Goal: Check status: Check status

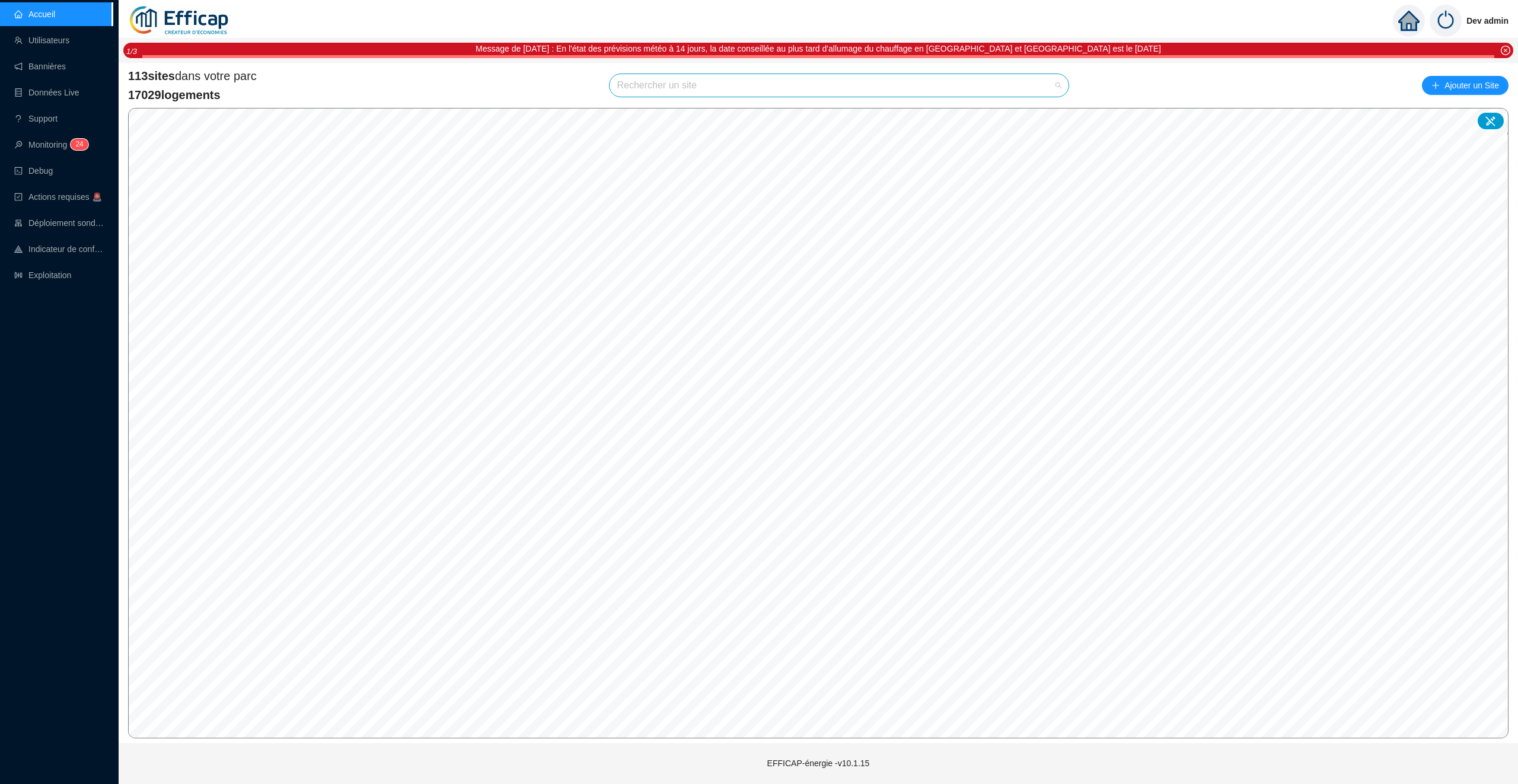
click at [947, 85] on input "search" at bounding box center [834, 85] width 434 height 23
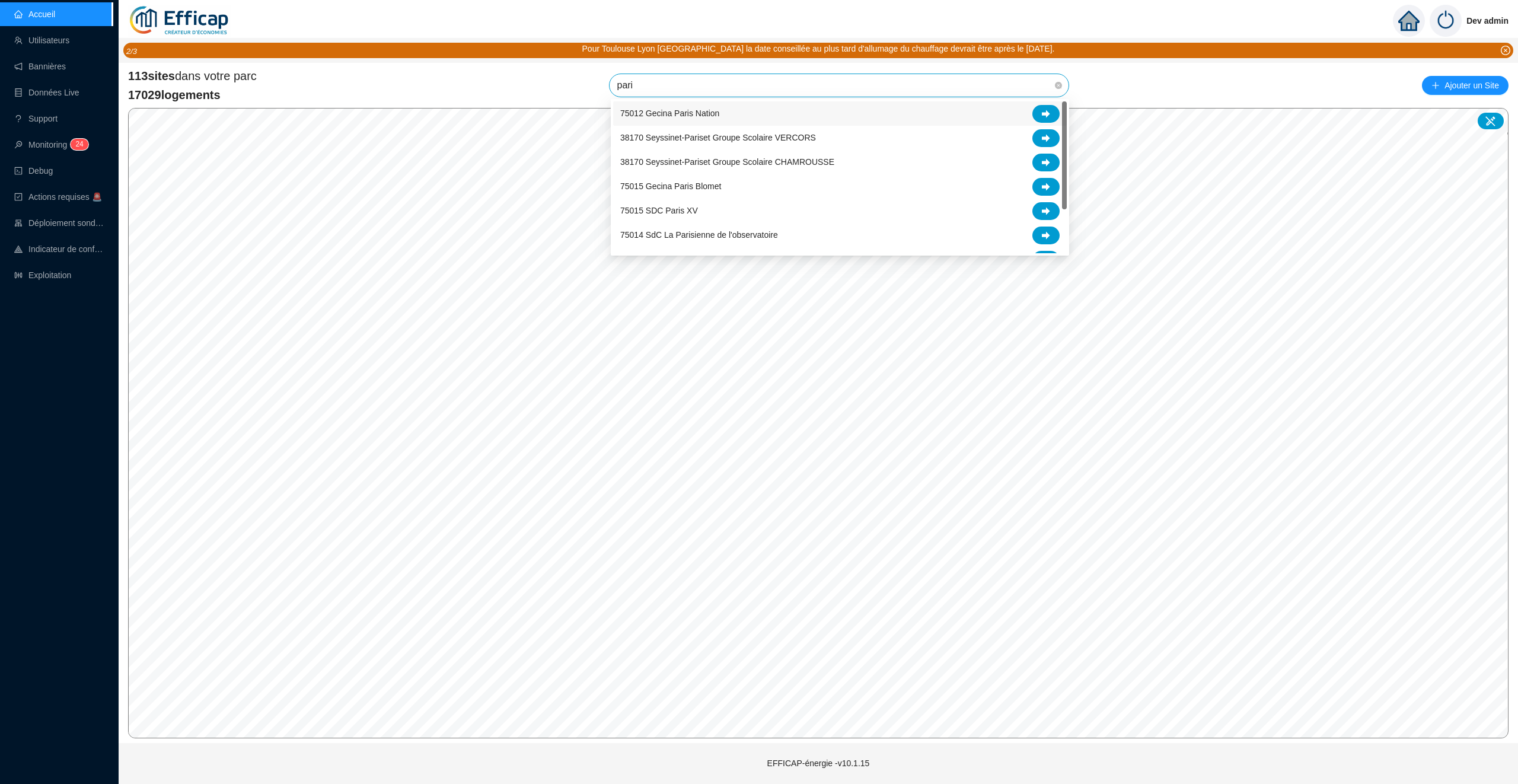
type input "[GEOGRAPHIC_DATA]"
click at [1042, 211] on icon at bounding box center [1047, 211] width 9 height 9
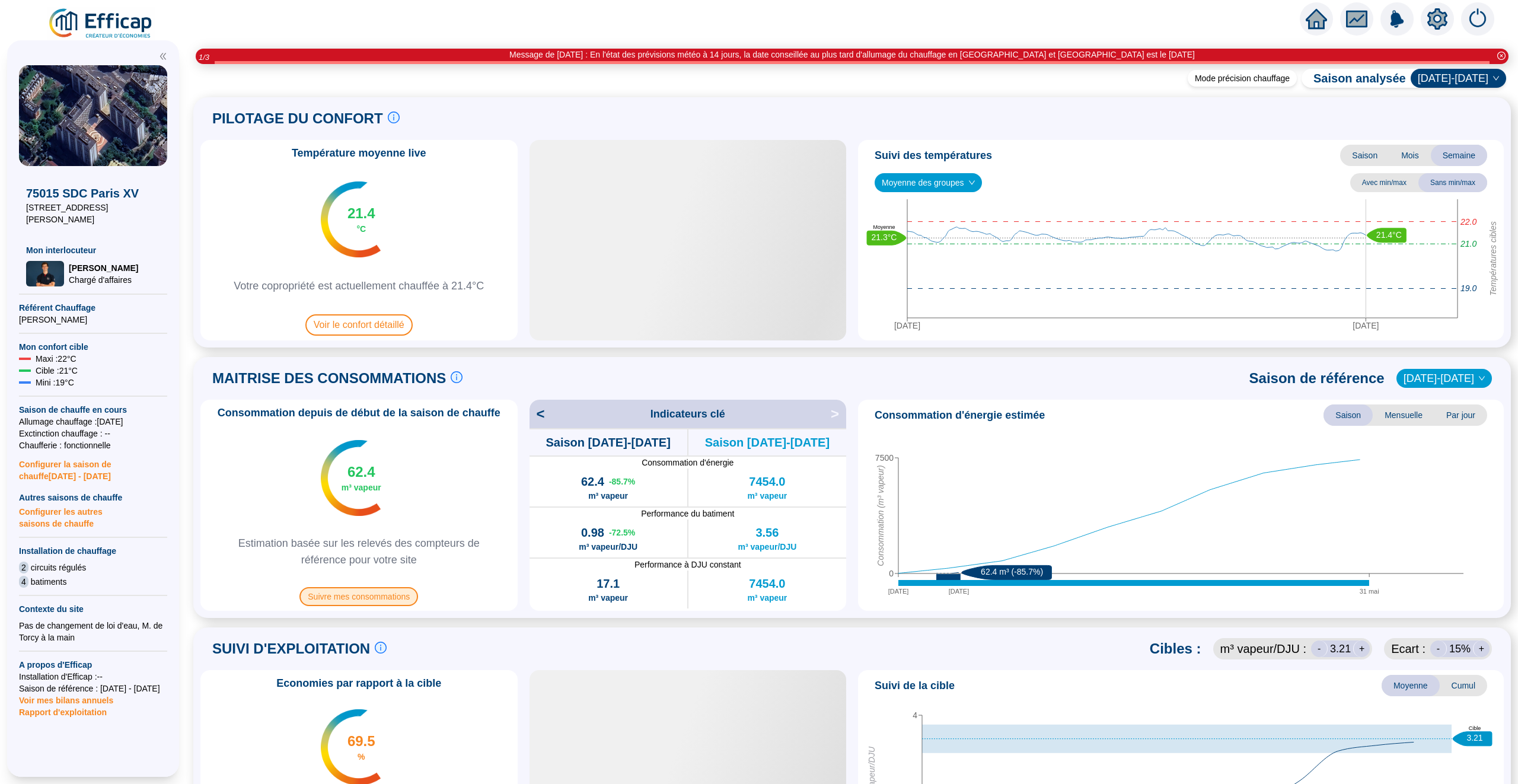
click at [343, 592] on span "Suivre mes consommations" at bounding box center [358, 596] width 119 height 19
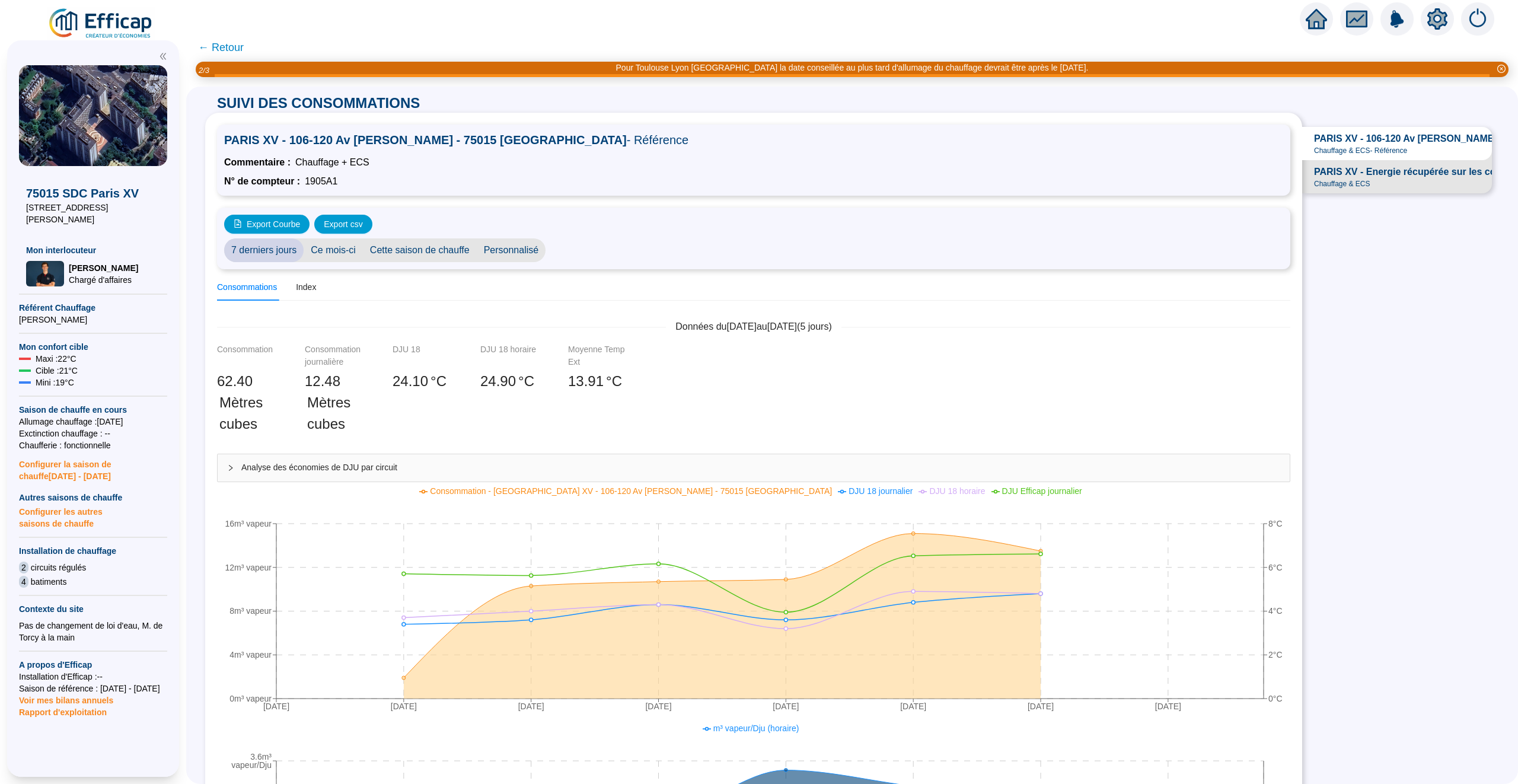
click at [1348, 178] on span "PARIS XV - Energie récupérée sur les condensats" at bounding box center [1426, 171] width 224 height 14
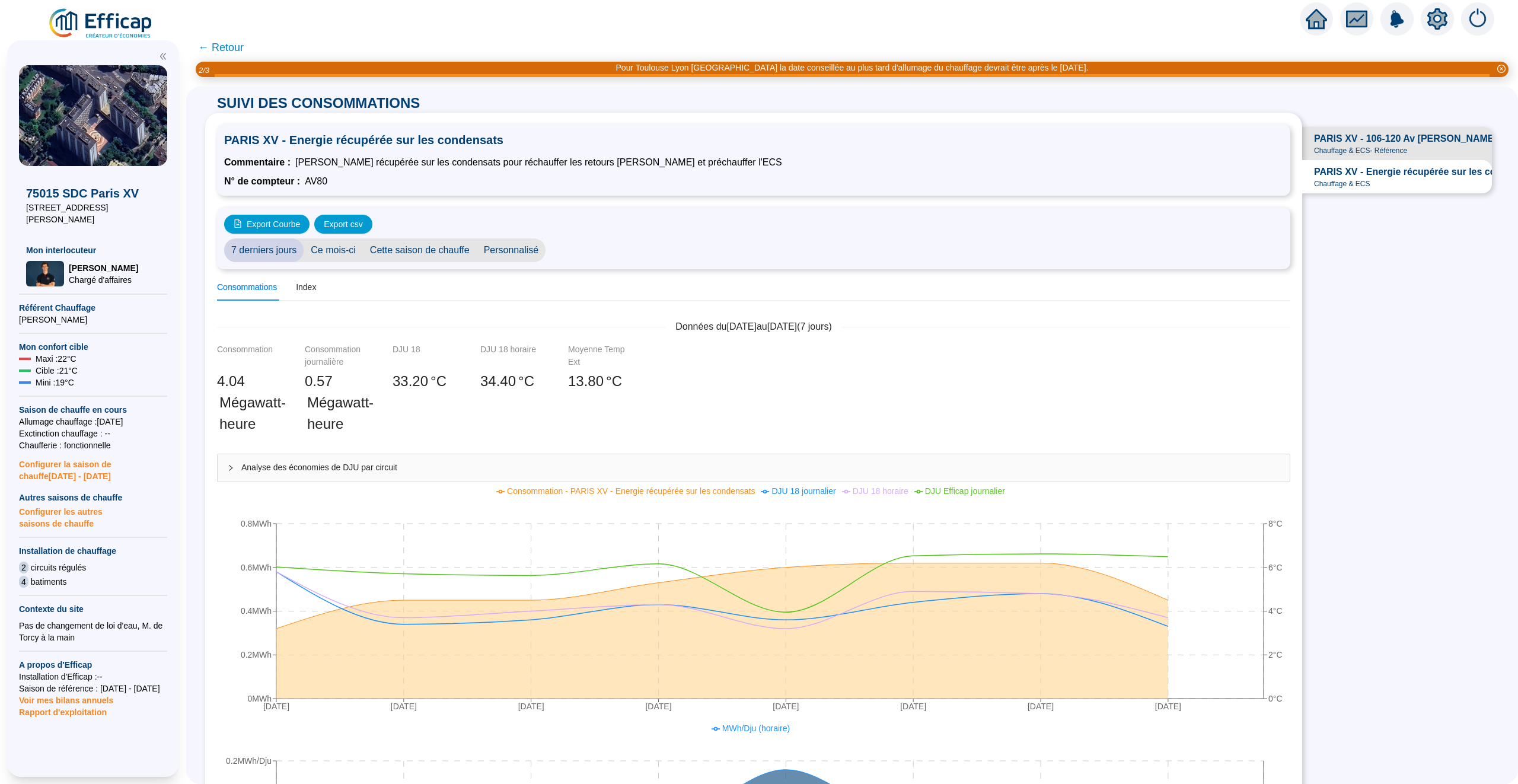
click at [503, 259] on span "Personnalisé" at bounding box center [511, 250] width 69 height 24
click at [579, 253] on input "[DATE]" at bounding box center [584, 251] width 65 height 12
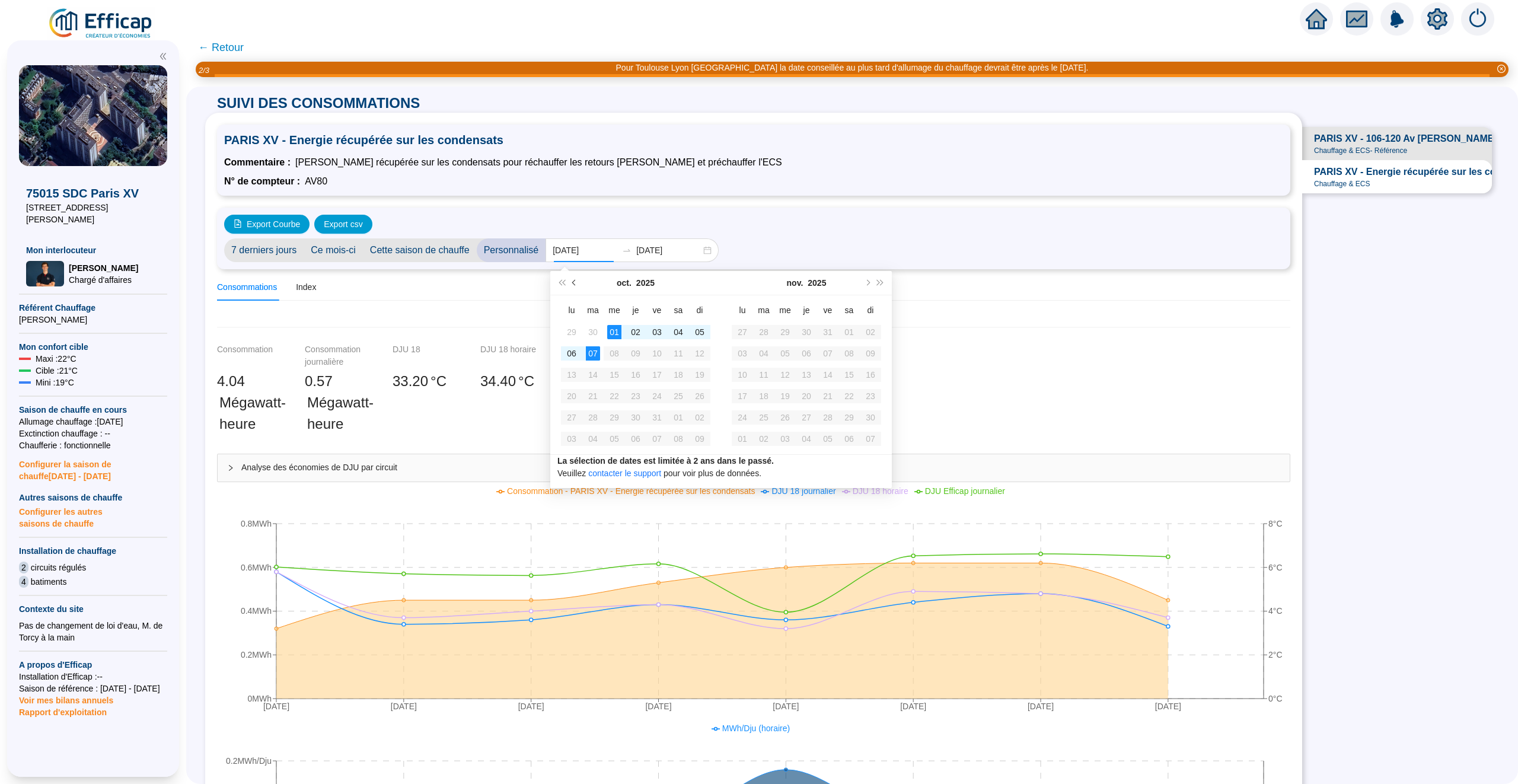
click at [574, 284] on span "Mois précédent (PageUp)" at bounding box center [575, 283] width 6 height 6
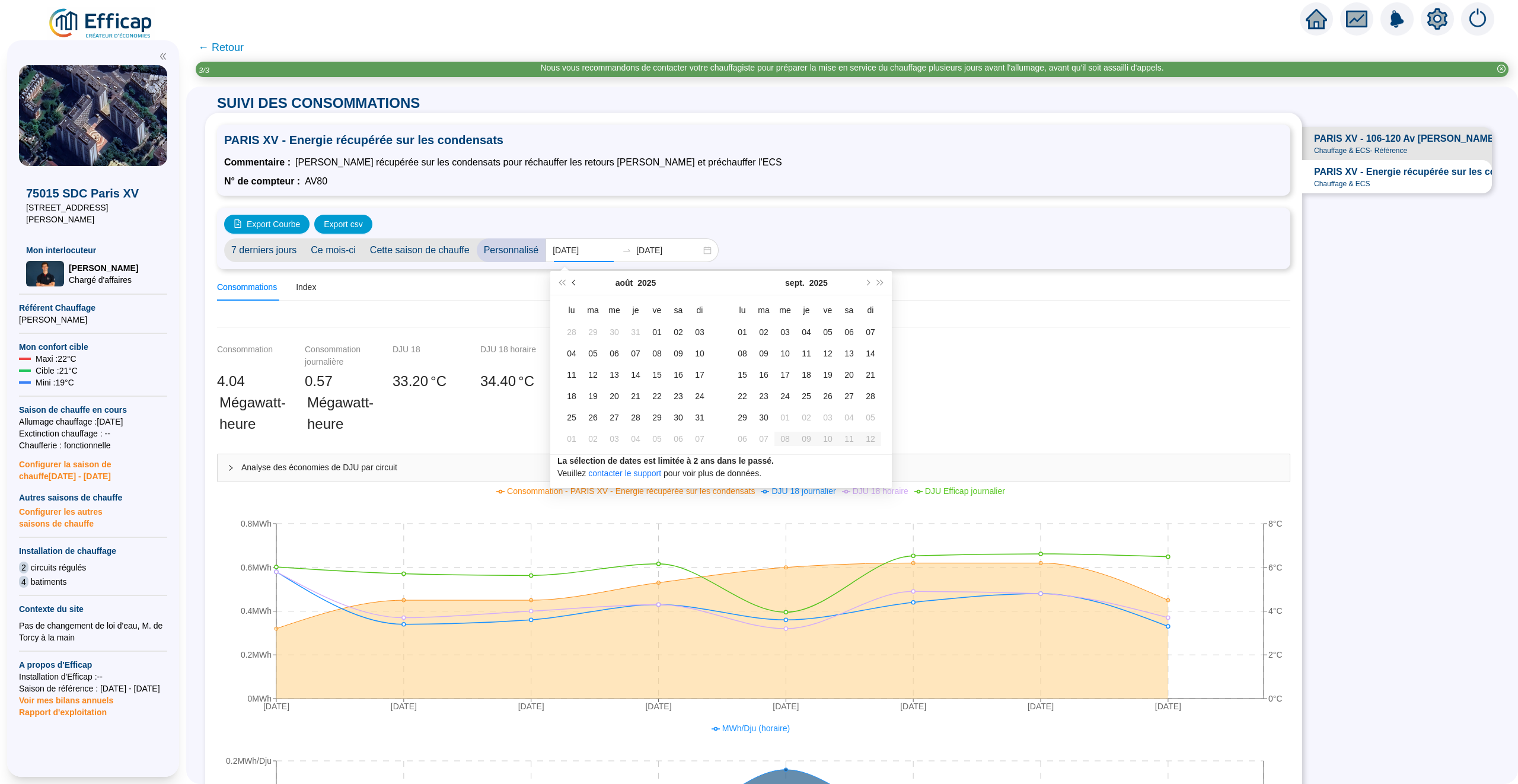
click at [576, 286] on button "Mois précédent (PageUp)" at bounding box center [574, 283] width 13 height 24
type input "[DATE]"
click at [823, 329] on div "01" at bounding box center [828, 332] width 14 height 14
type input "[DATE]"
click at [875, 418] on div "31" at bounding box center [870, 417] width 14 height 14
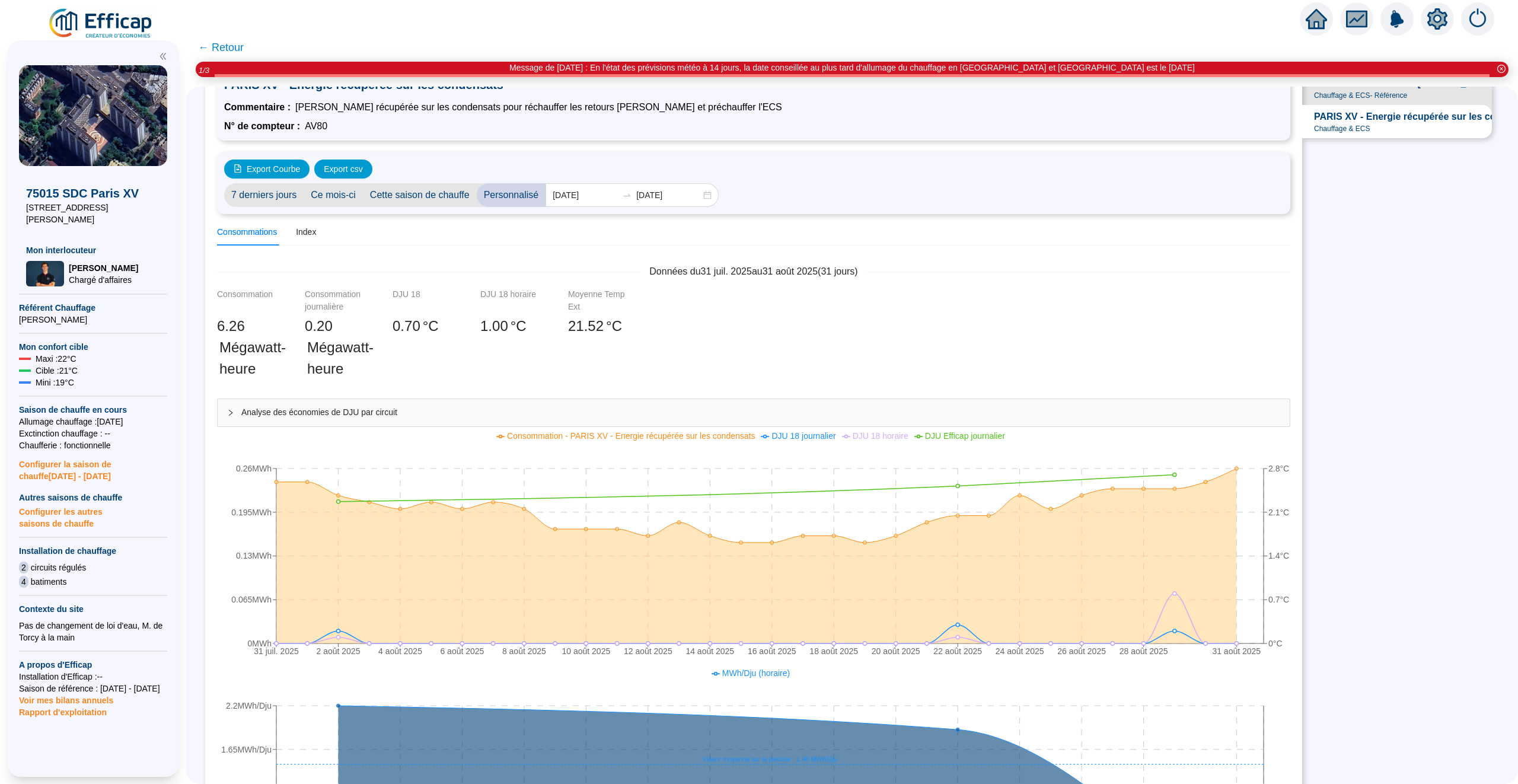
scroll to position [60, 0]
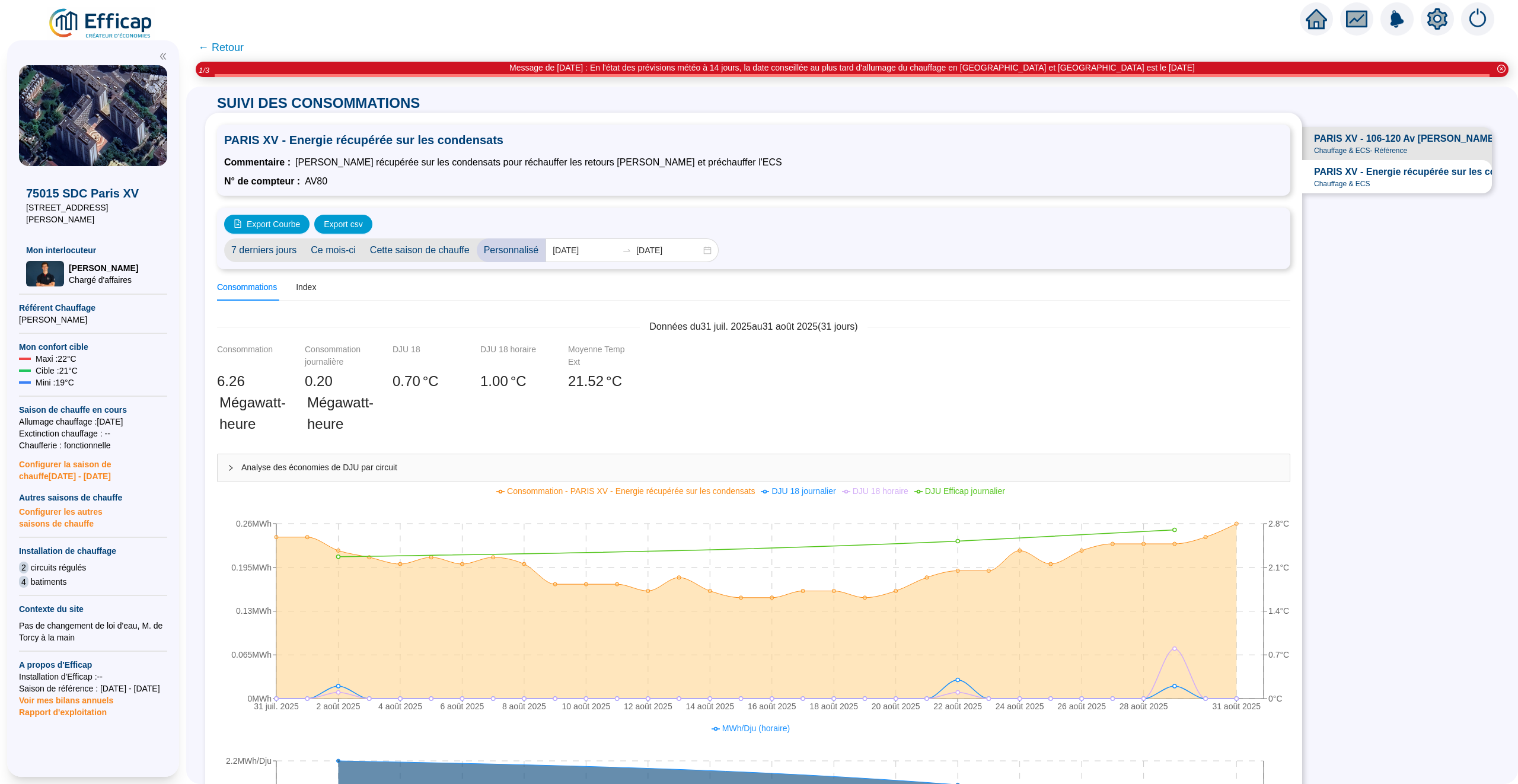
scroll to position [60, 0]
